Goal: Transaction & Acquisition: Purchase product/service

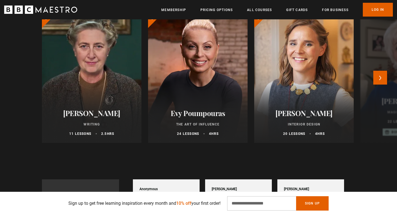
scroll to position [293, 0]
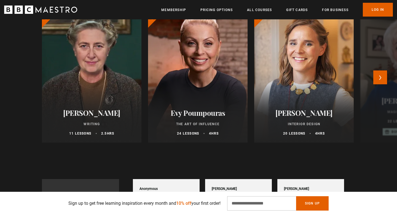
click at [193, 81] on div at bounding box center [198, 76] width 110 height 146
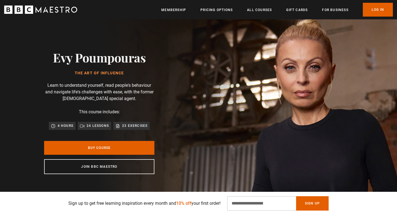
scroll to position [14, 0]
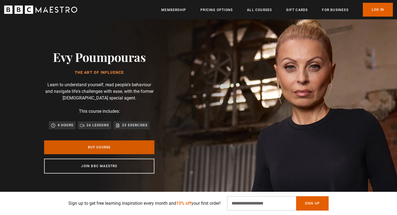
click at [119, 147] on link "Buy Course" at bounding box center [99, 147] width 110 height 14
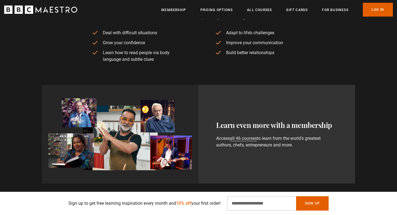
scroll to position [0, 217]
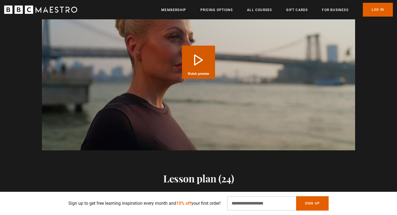
click at [202, 63] on button "Play Course overview for The Art of Influence with [PERSON_NAME] Watch preview" at bounding box center [198, 62] width 33 height 33
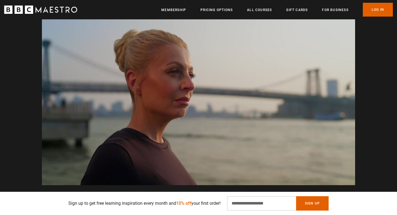
scroll to position [0, 795]
